Goal: Communication & Community: Answer question/provide support

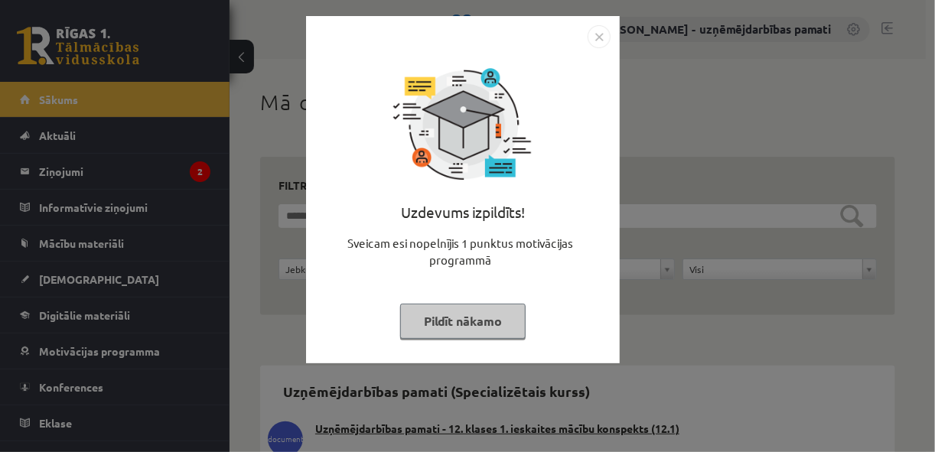
click at [60, 169] on div "Uzdevums izpildīts! Sveicam esi nopelnījis 1 punktus motivācijas programmā Pild…" at bounding box center [467, 226] width 935 height 452
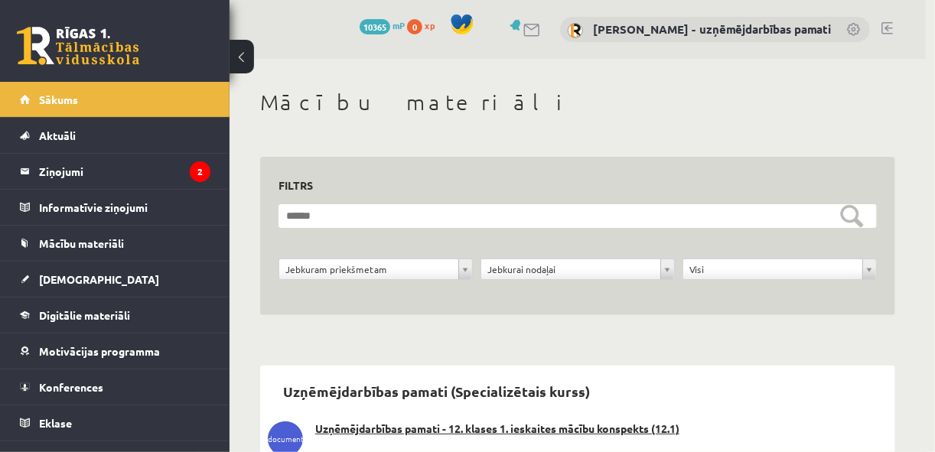
click at [60, 169] on body "0 Dāvanas 10365 mP 0 xp [PERSON_NAME] - uzņēmējdarbības pamati Sākums Aktuāli K…" at bounding box center [467, 226] width 935 height 452
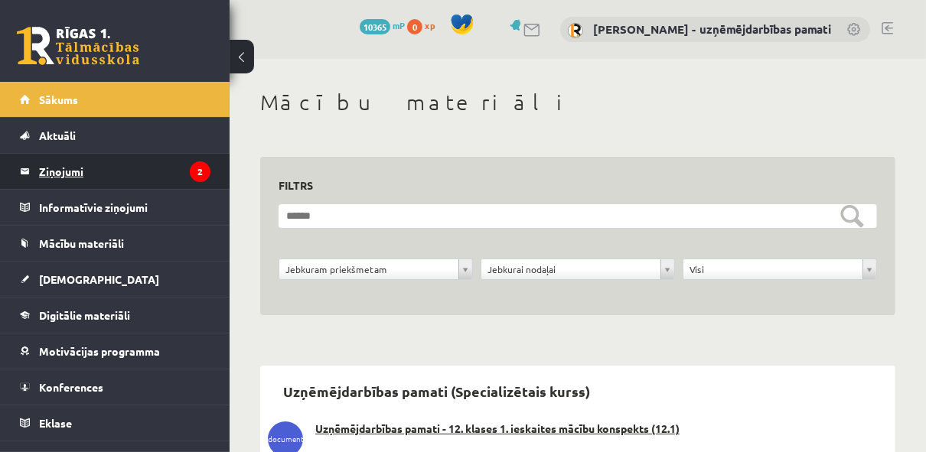
click at [60, 169] on legend "Ziņojumi 2" at bounding box center [124, 171] width 171 height 35
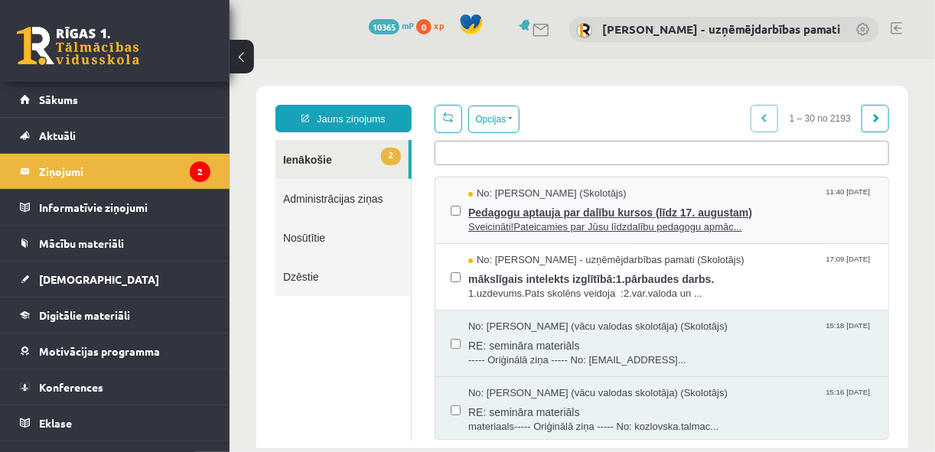
click at [528, 215] on span "Pedagogu aptauja par dalību kursos (līdz 17. augustam)" at bounding box center [670, 210] width 405 height 19
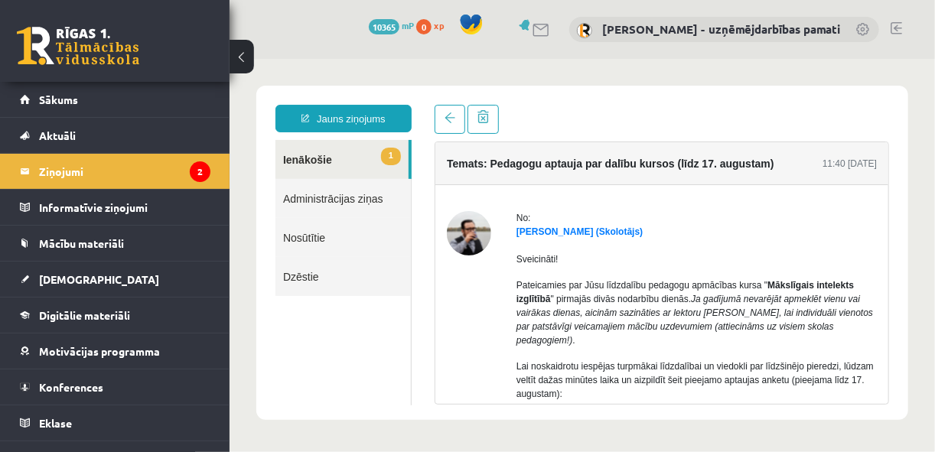
click at [290, 155] on link "1 Ienākošie" at bounding box center [341, 158] width 133 height 39
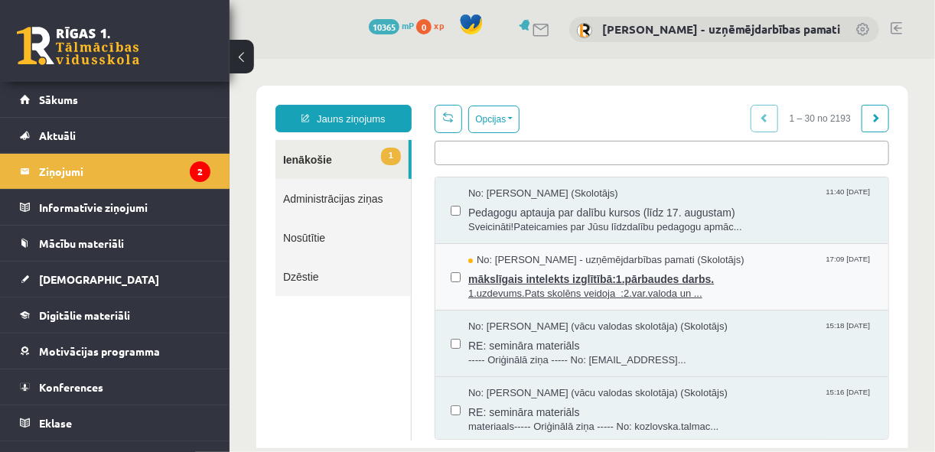
click at [503, 272] on span "mākslīgais intelekts izglītībā:1.pārbaudes darbs." at bounding box center [670, 276] width 405 height 19
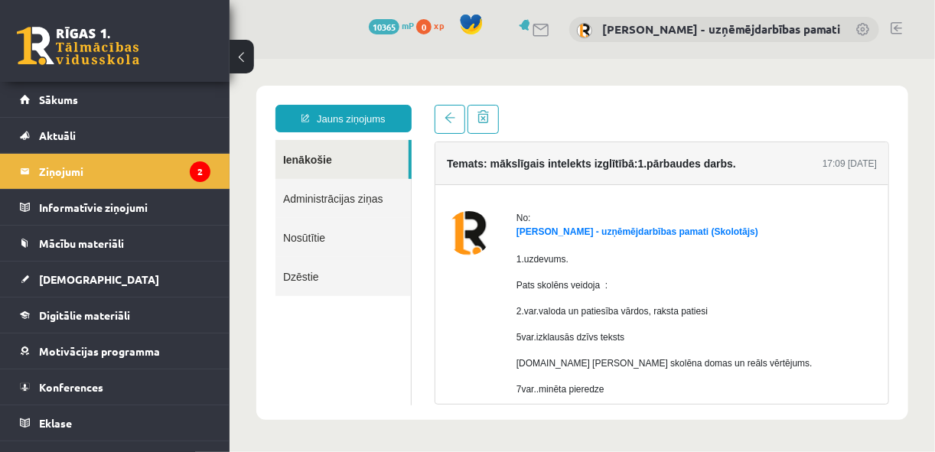
click at [312, 158] on link "Ienākošie" at bounding box center [341, 158] width 133 height 39
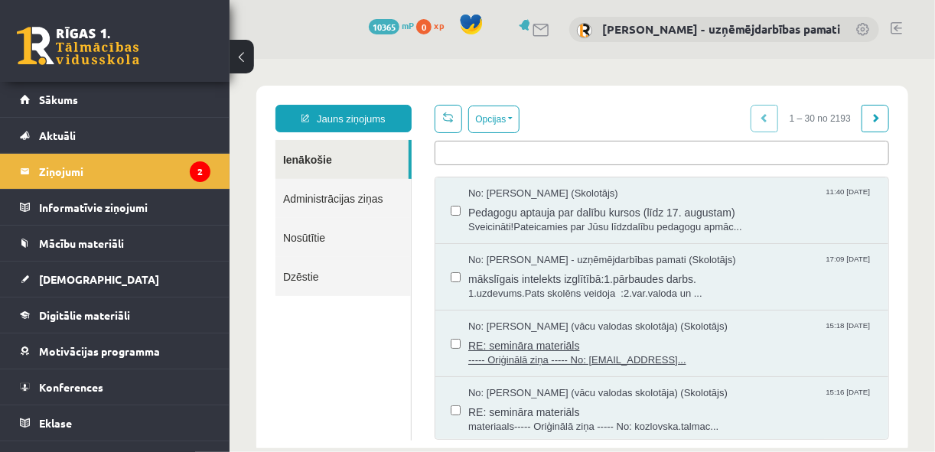
click at [520, 347] on span "RE: semināra materiāls" at bounding box center [670, 343] width 405 height 19
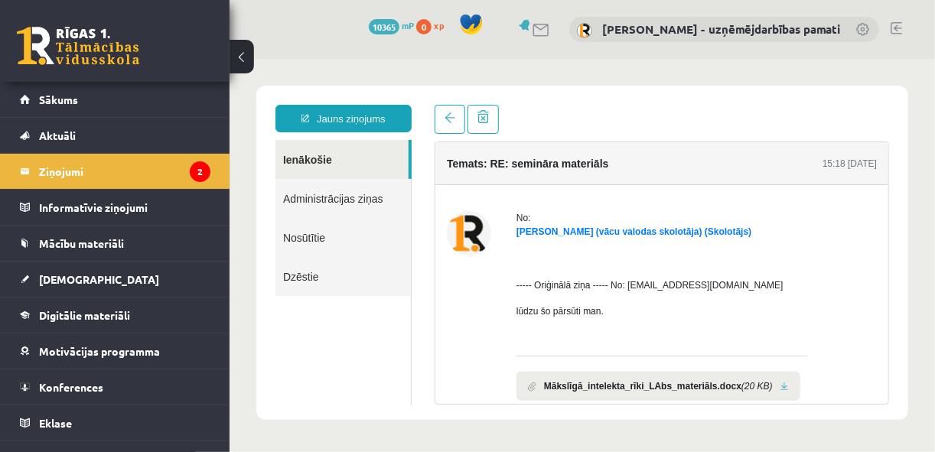
click at [303, 166] on link "Ienākošie" at bounding box center [341, 158] width 133 height 39
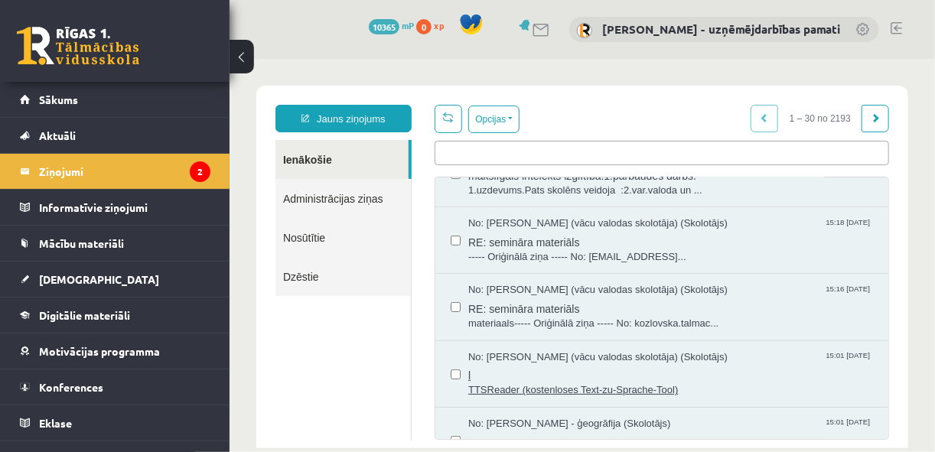
scroll to position [122, 0]
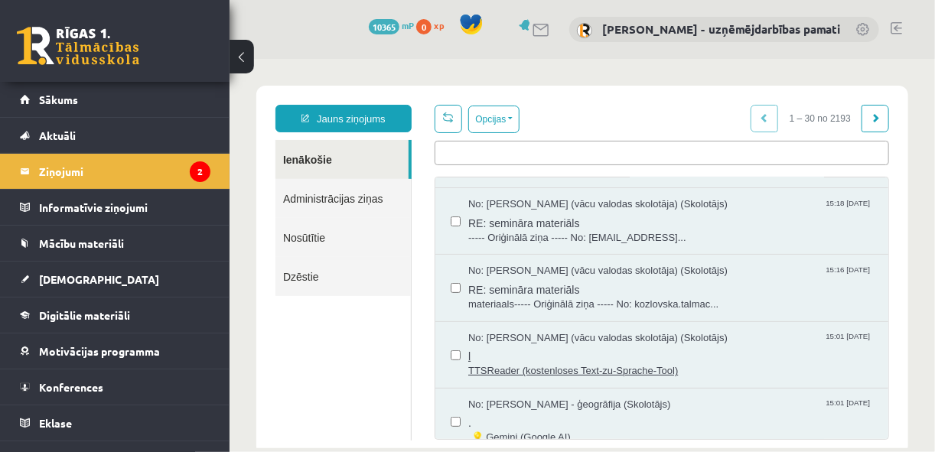
click at [564, 369] on span "TTSReader (kostenloses Text-zu-Sprache-Tool)" at bounding box center [670, 371] width 405 height 15
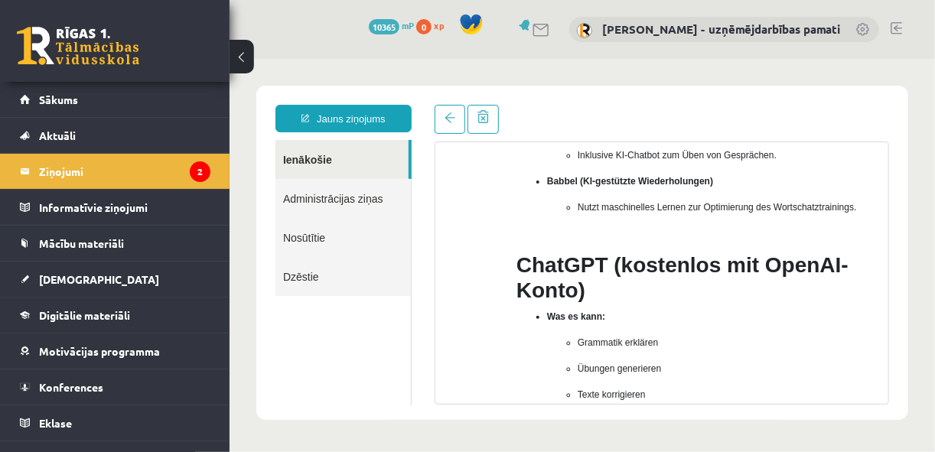
scroll to position [919, 0]
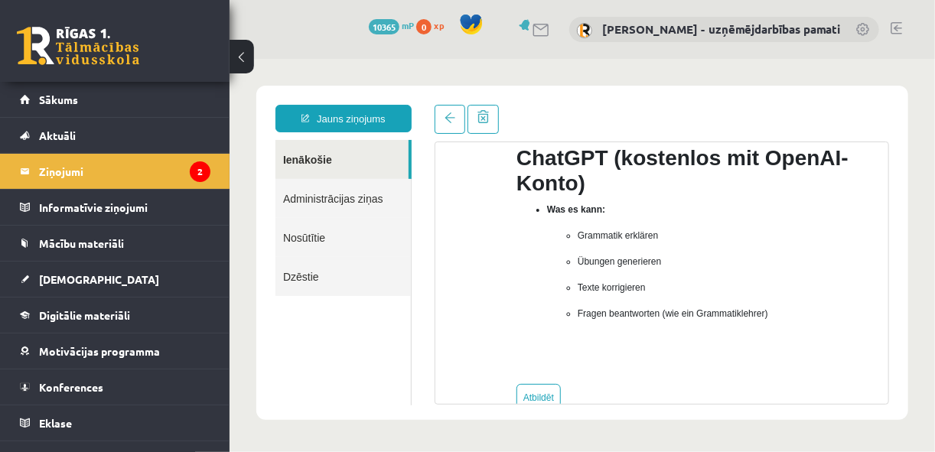
drag, startPoint x: 808, startPoint y: 317, endPoint x: 524, endPoint y: 324, distance: 284.1
click at [524, 324] on ul "Was es kann: Grammatik erklären Übungen generieren Texte korrigieren Fragen bea…" at bounding box center [696, 274] width 361 height 144
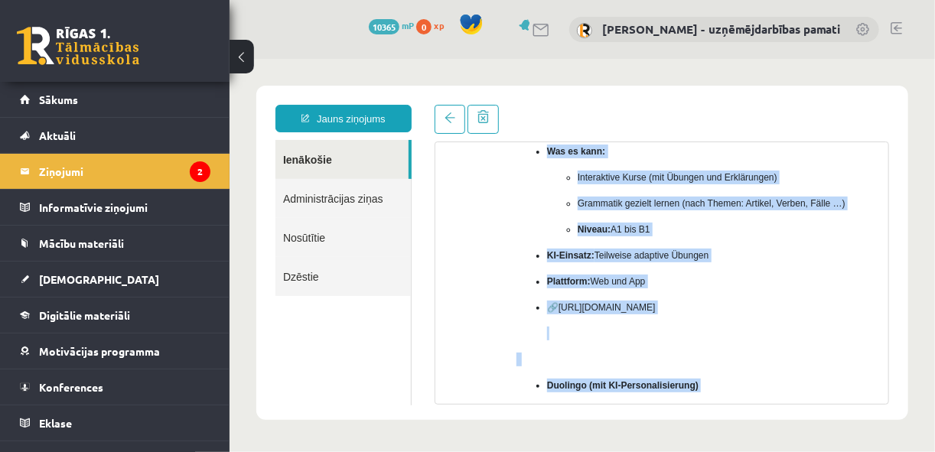
scroll to position [952, 0]
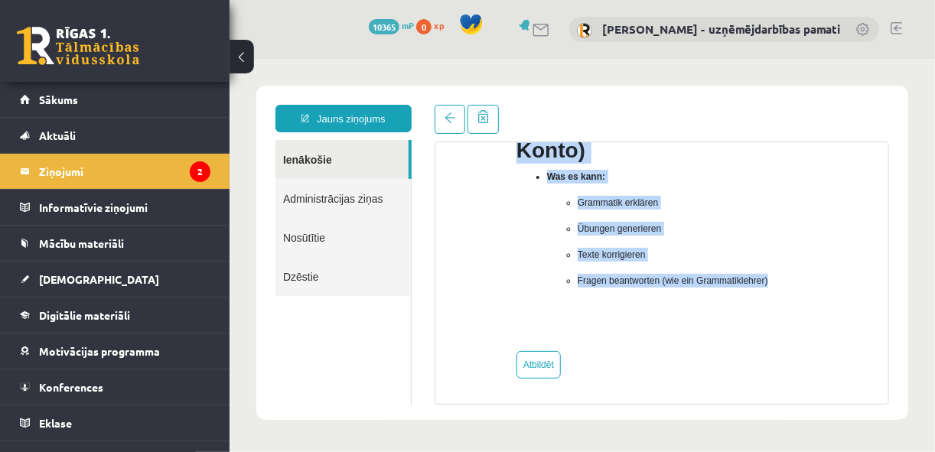
drag, startPoint x: 514, startPoint y: 201, endPoint x: 783, endPoint y: 275, distance: 278.8
drag, startPoint x: 783, startPoint y: 275, endPoint x: 694, endPoint y: 276, distance: 89.6
copy div "LOREmipsu (dolorsitame Cons-ad-Elitsed-Doei) Tem in utla: Etdo mag aliquaen Adm…"
